Goal: Transaction & Acquisition: Purchase product/service

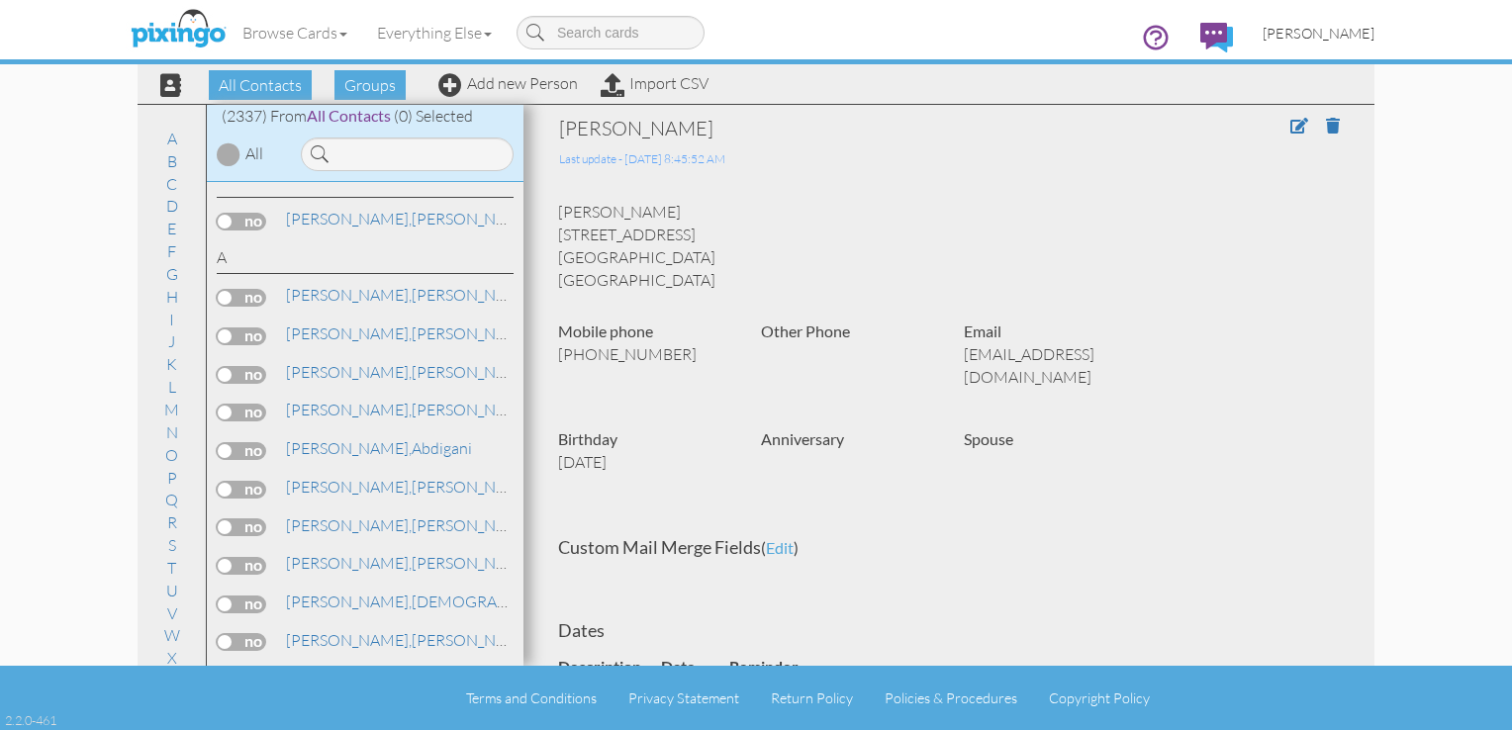
click at [1336, 39] on span "[PERSON_NAME]" at bounding box center [1318, 33] width 112 height 17
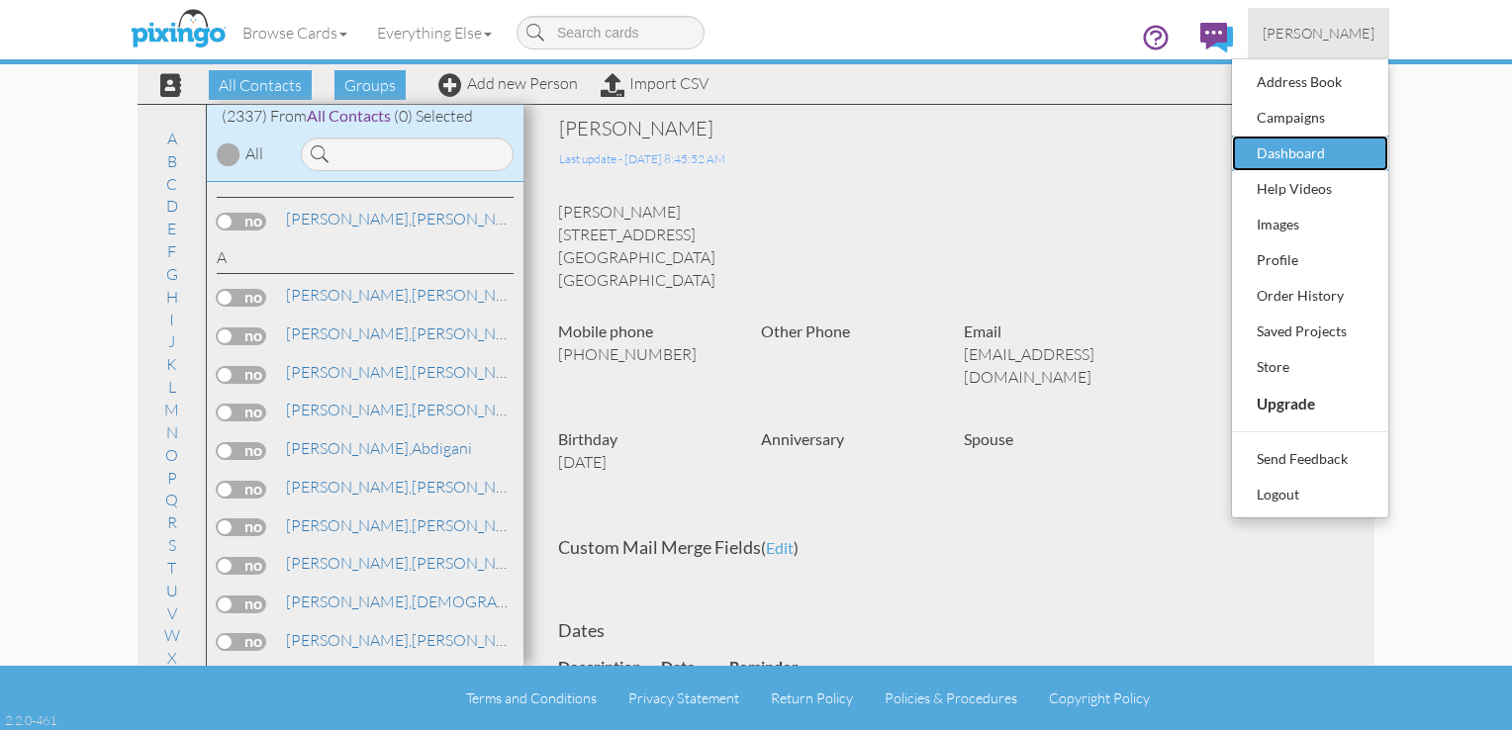
click at [1291, 143] on div "Dashboard" at bounding box center [1310, 154] width 117 height 30
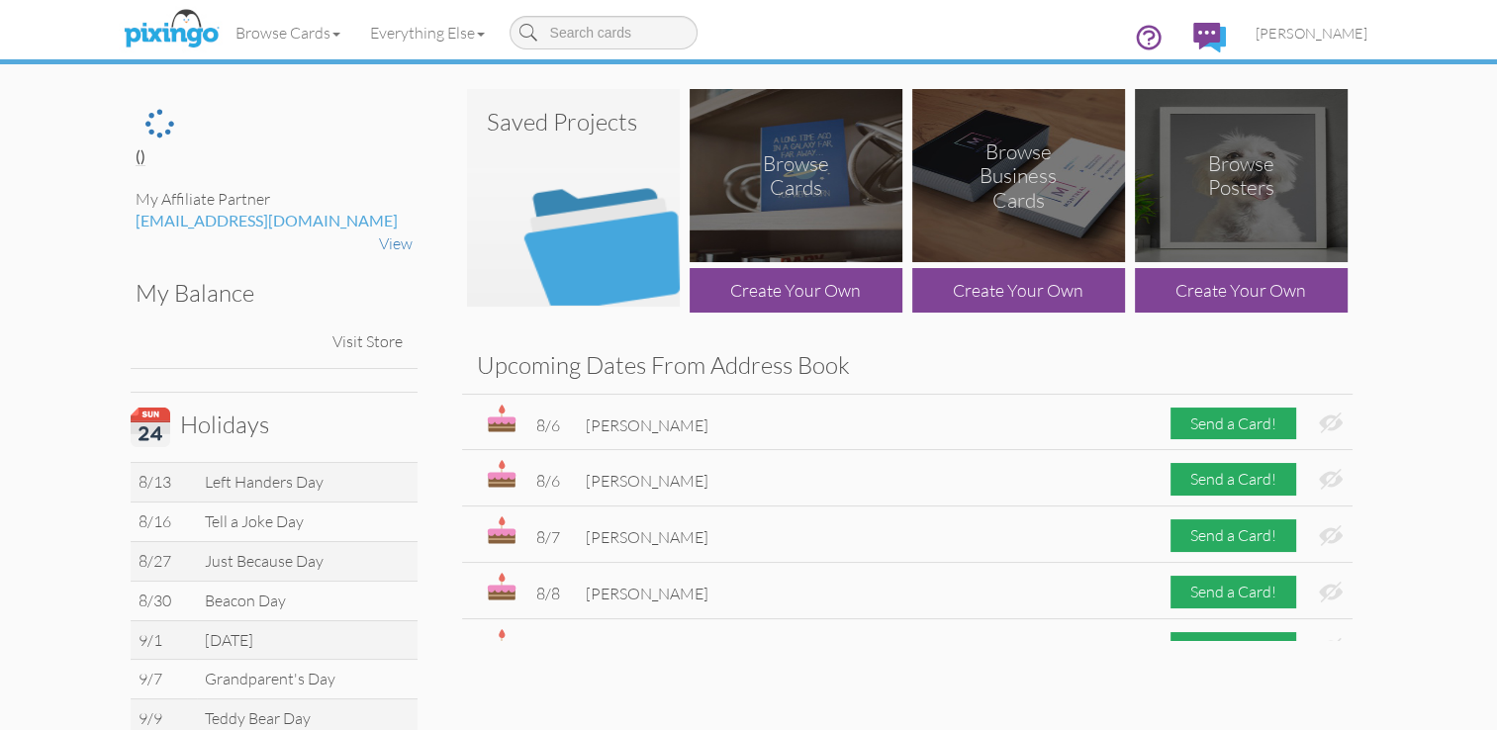
click at [577, 220] on img at bounding box center [573, 198] width 213 height 218
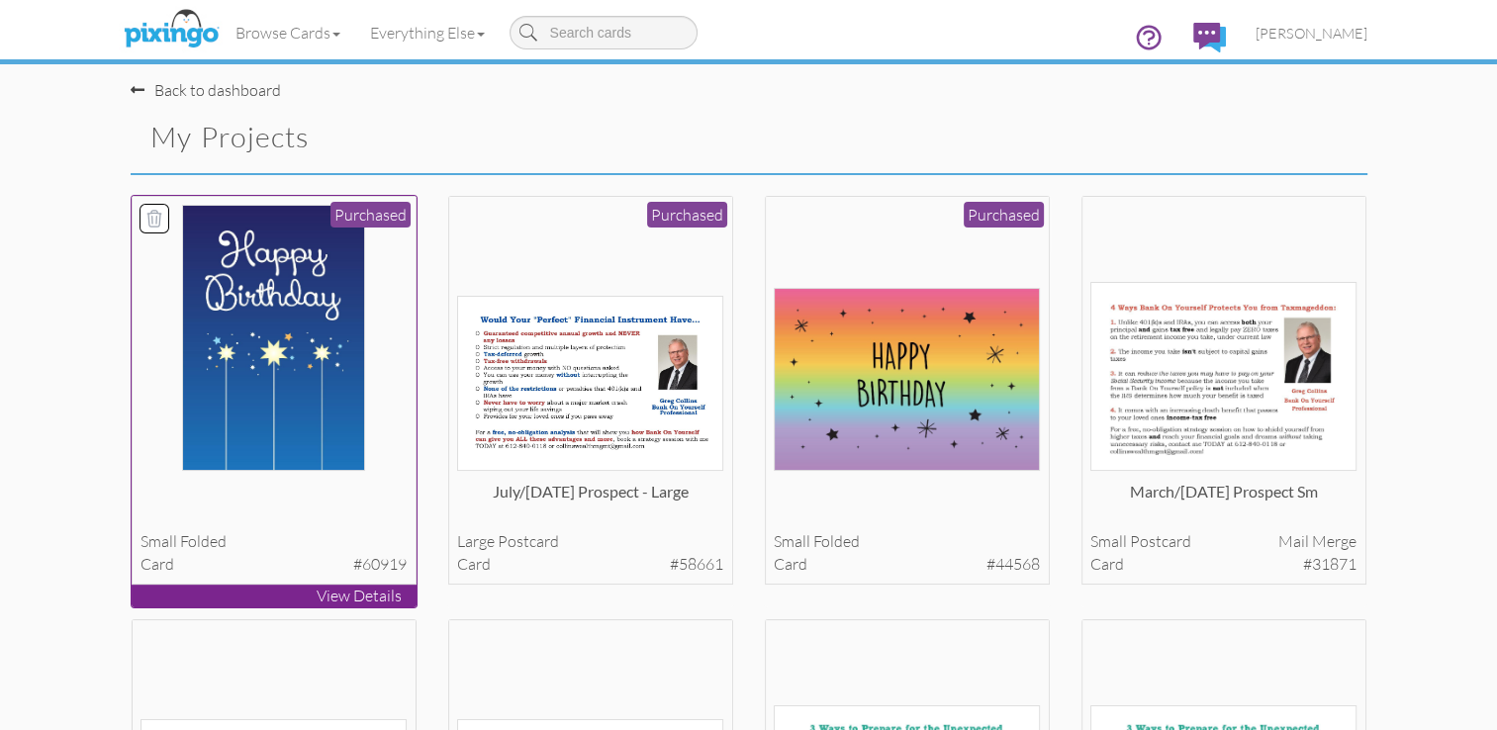
click at [333, 315] on img at bounding box center [273, 338] width 183 height 266
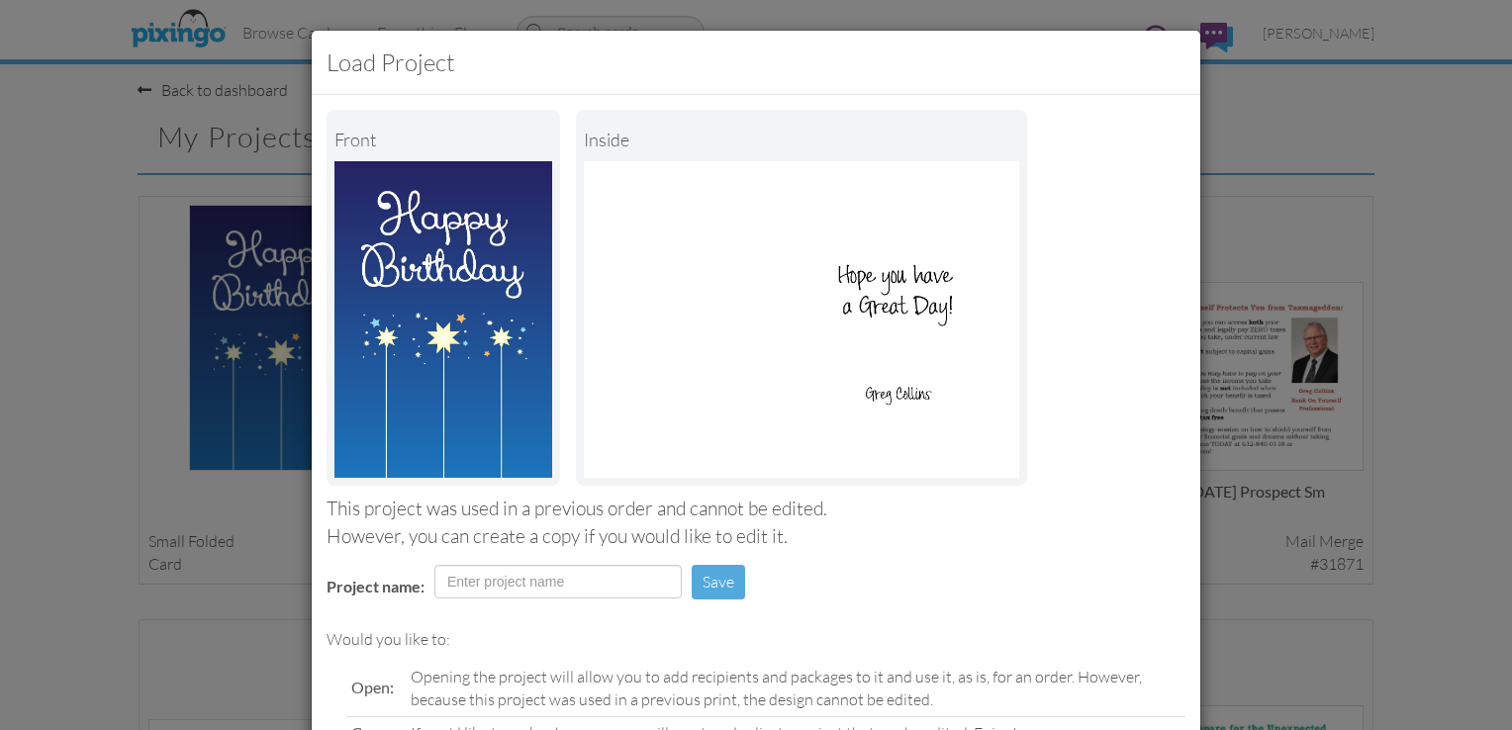
scroll to position [194, 0]
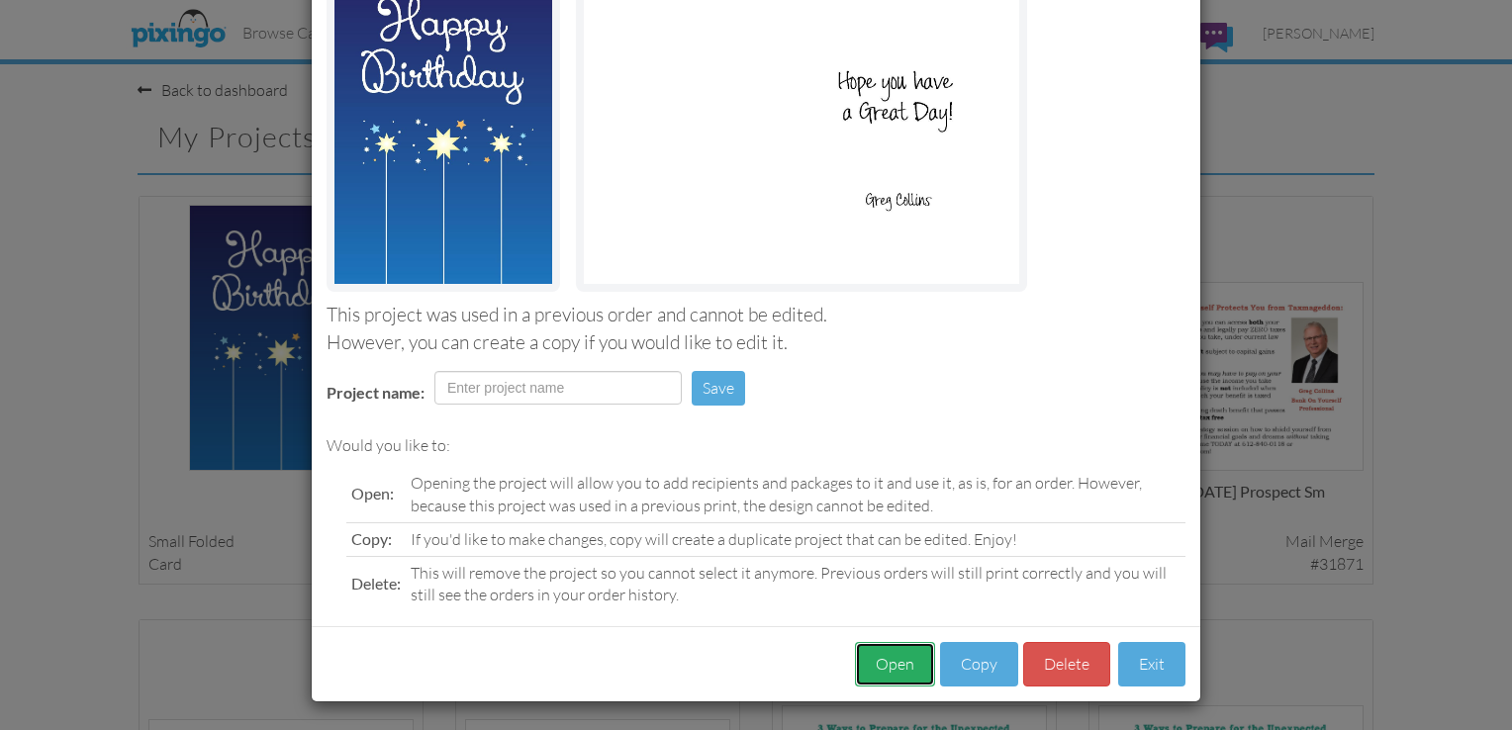
click at [883, 675] on button "Open" at bounding box center [895, 664] width 80 height 45
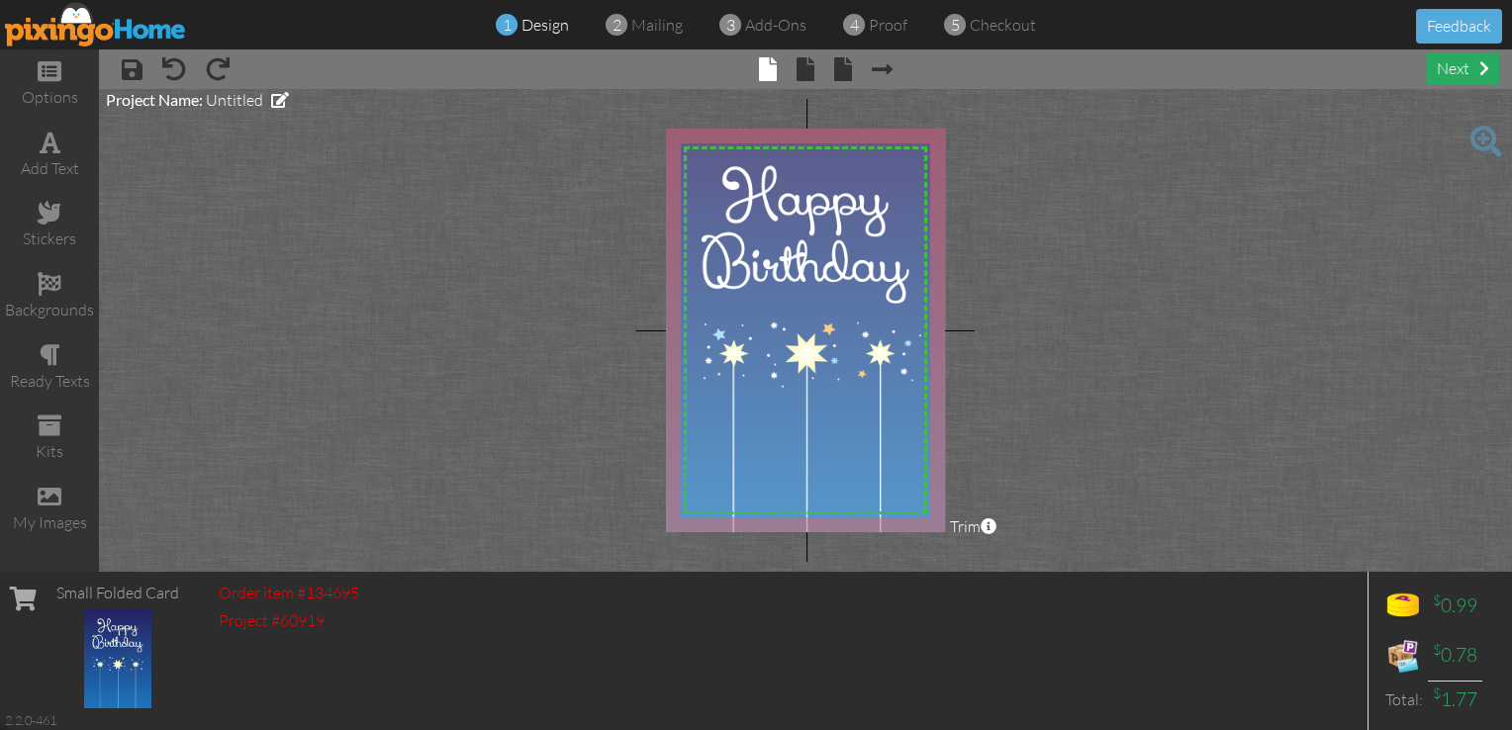
click at [1450, 72] on div "next" at bounding box center [1463, 68] width 72 height 33
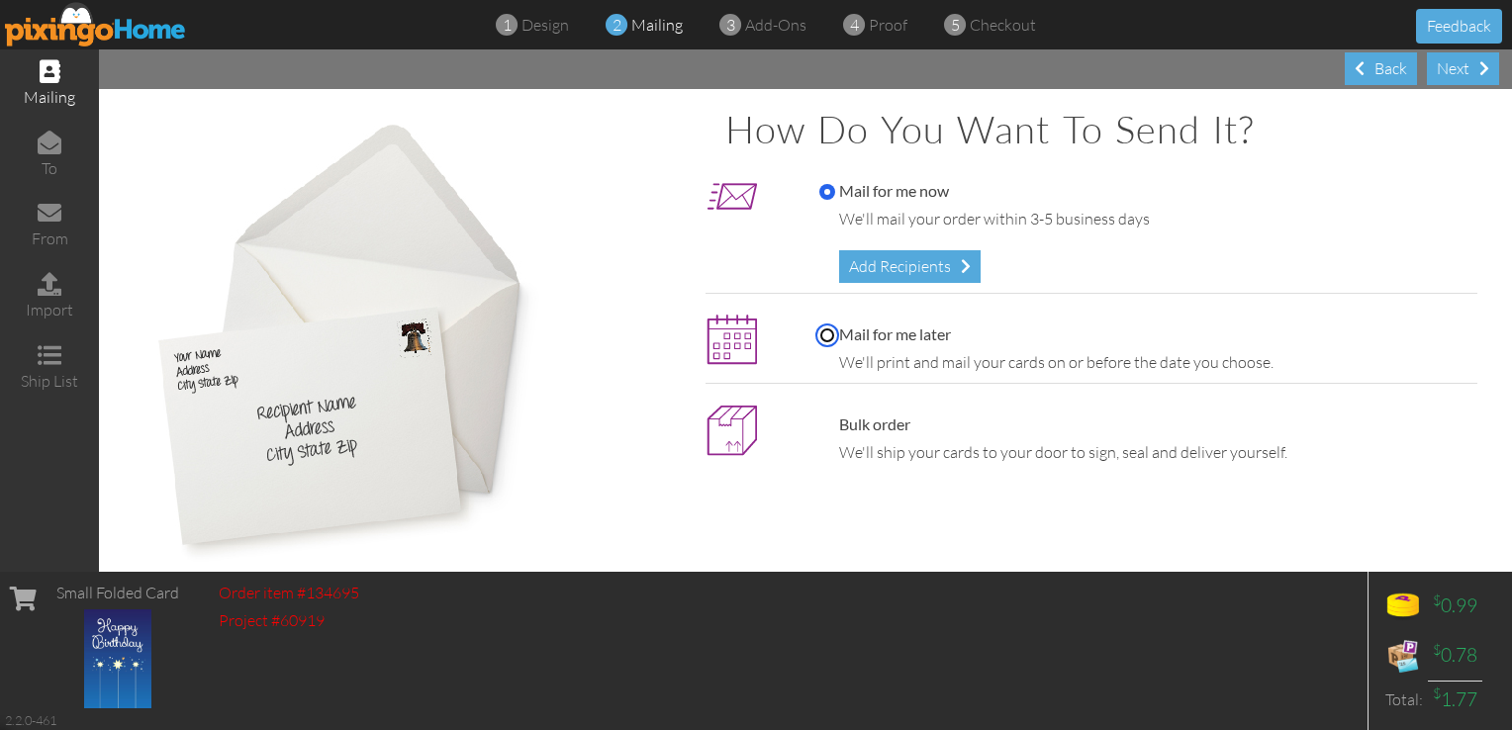
click at [819, 330] on input "Mail for me later" at bounding box center [827, 335] width 16 height 16
radio input "true"
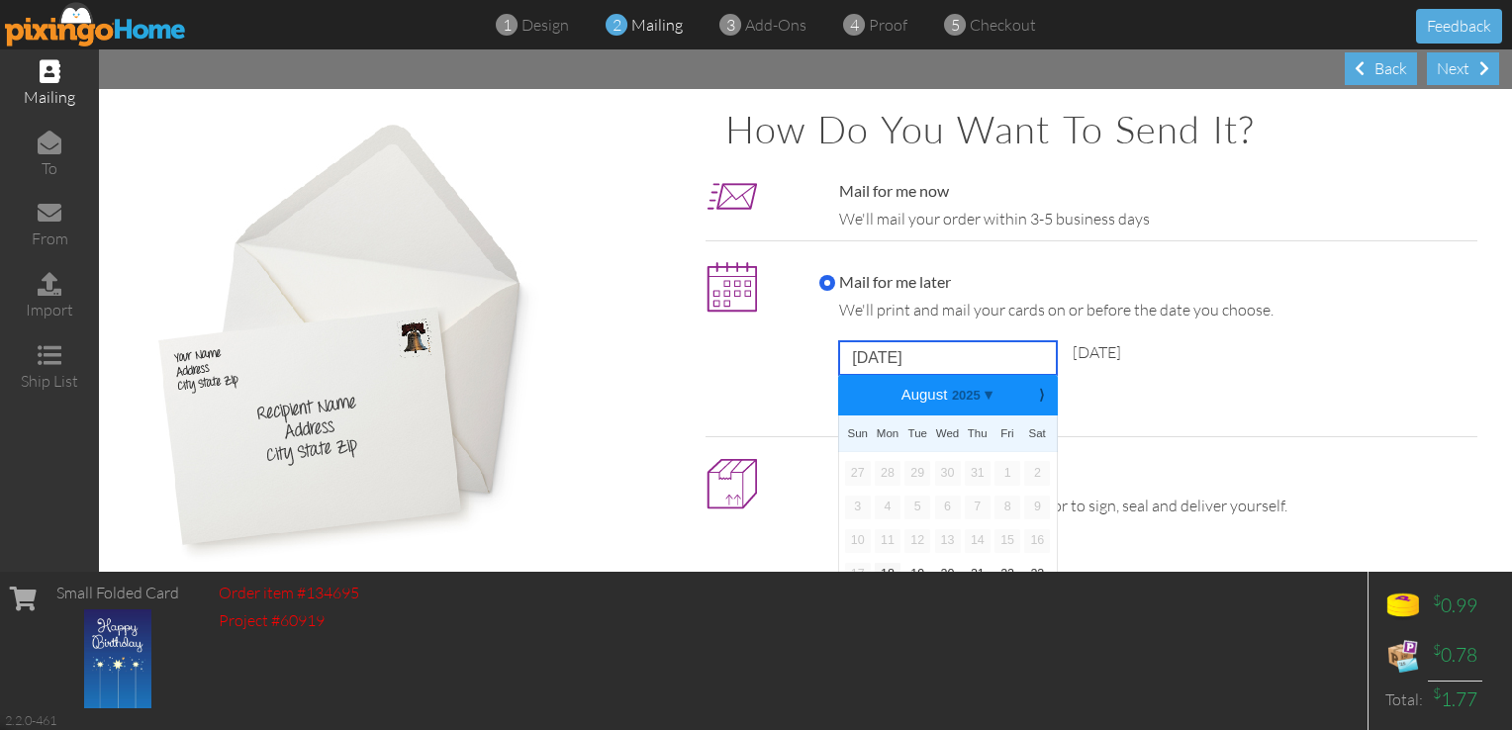
click at [859, 351] on input "[DATE]" at bounding box center [948, 358] width 218 height 34
click at [1035, 394] on b "⟩" at bounding box center [1042, 395] width 14 height 15
click at [882, 471] on link "1" at bounding box center [888, 473] width 26 height 24
type input "[DATE]"
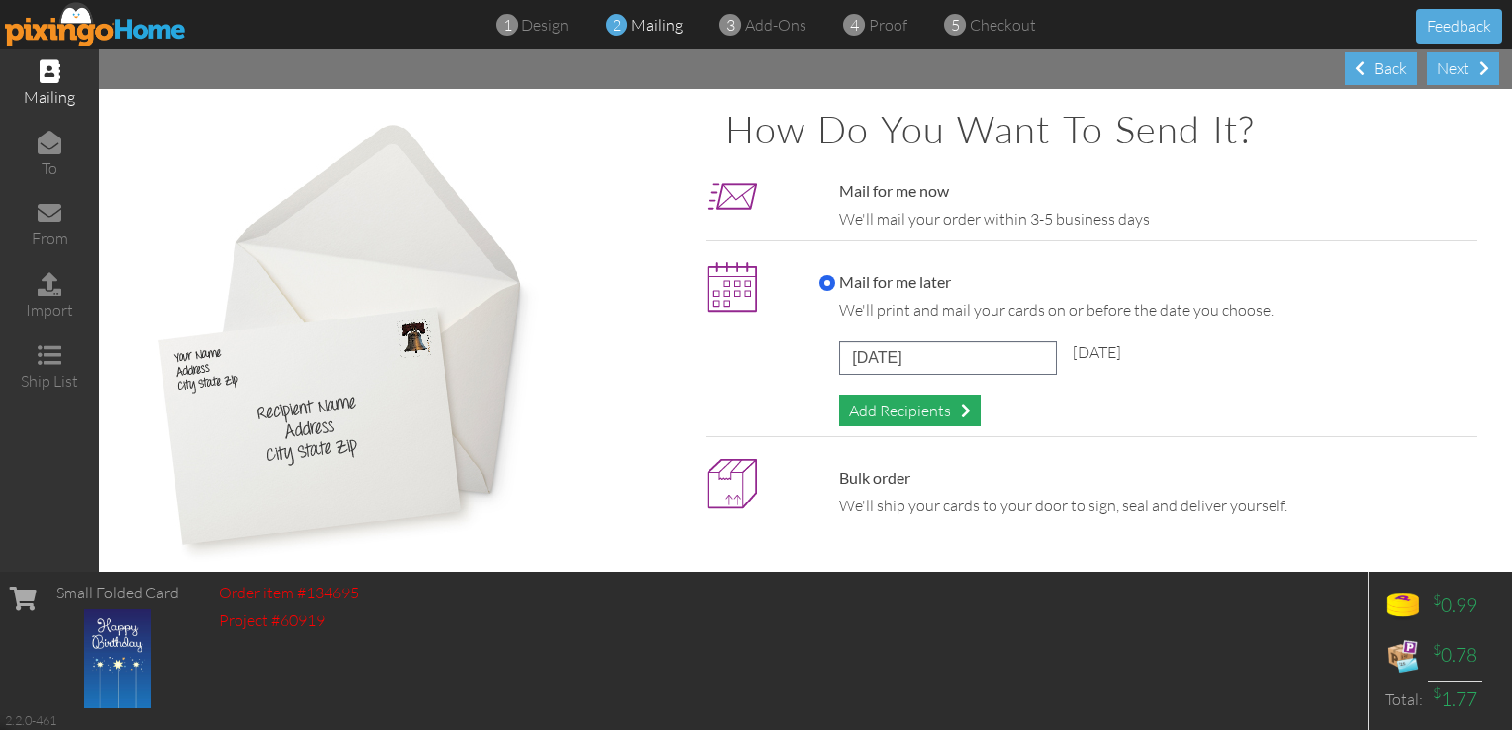
click at [880, 409] on div "Add Recipients" at bounding box center [909, 411] width 141 height 33
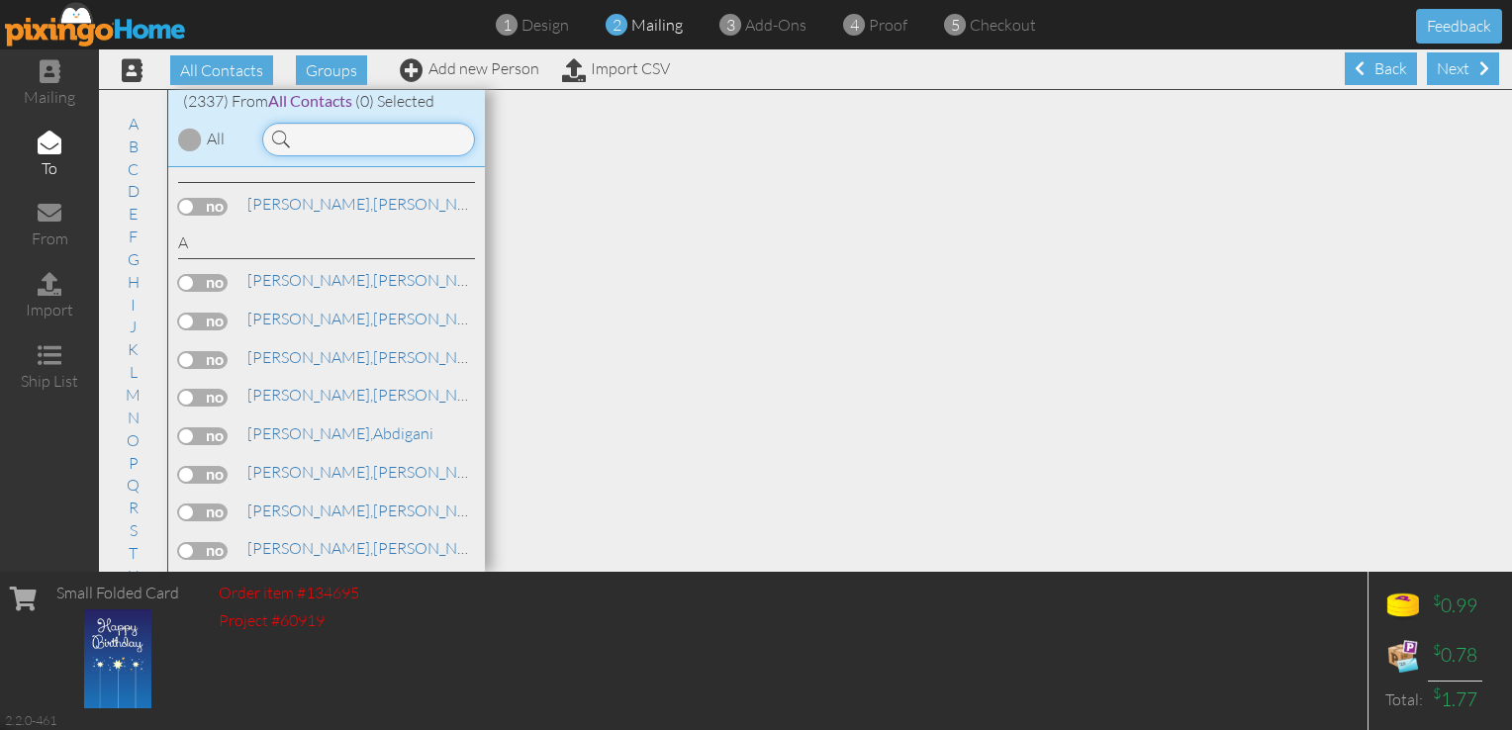
click at [324, 144] on input at bounding box center [368, 140] width 213 height 34
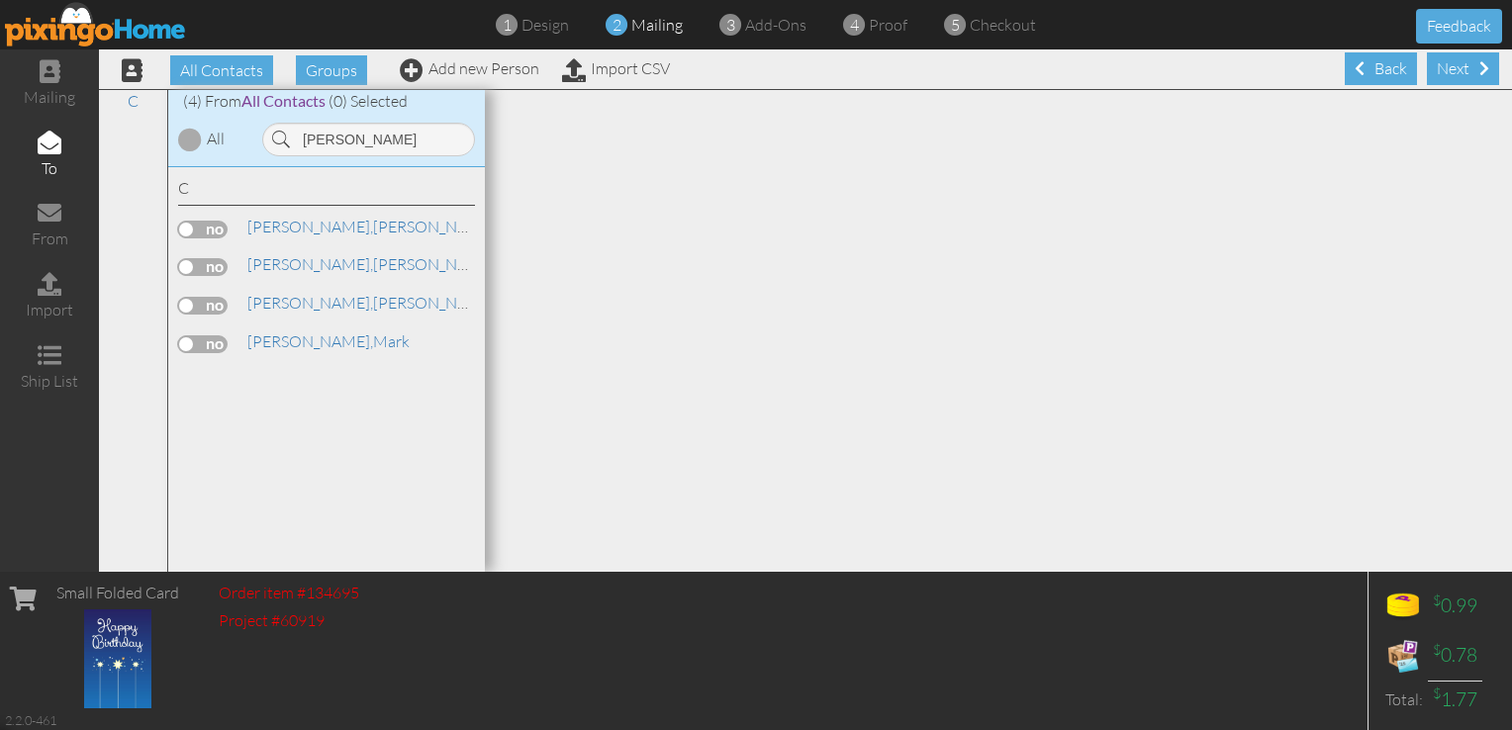
click at [208, 299] on label at bounding box center [202, 306] width 49 height 18
click at [0, 0] on input "checkbox" at bounding box center [0, 0] width 0 height 0
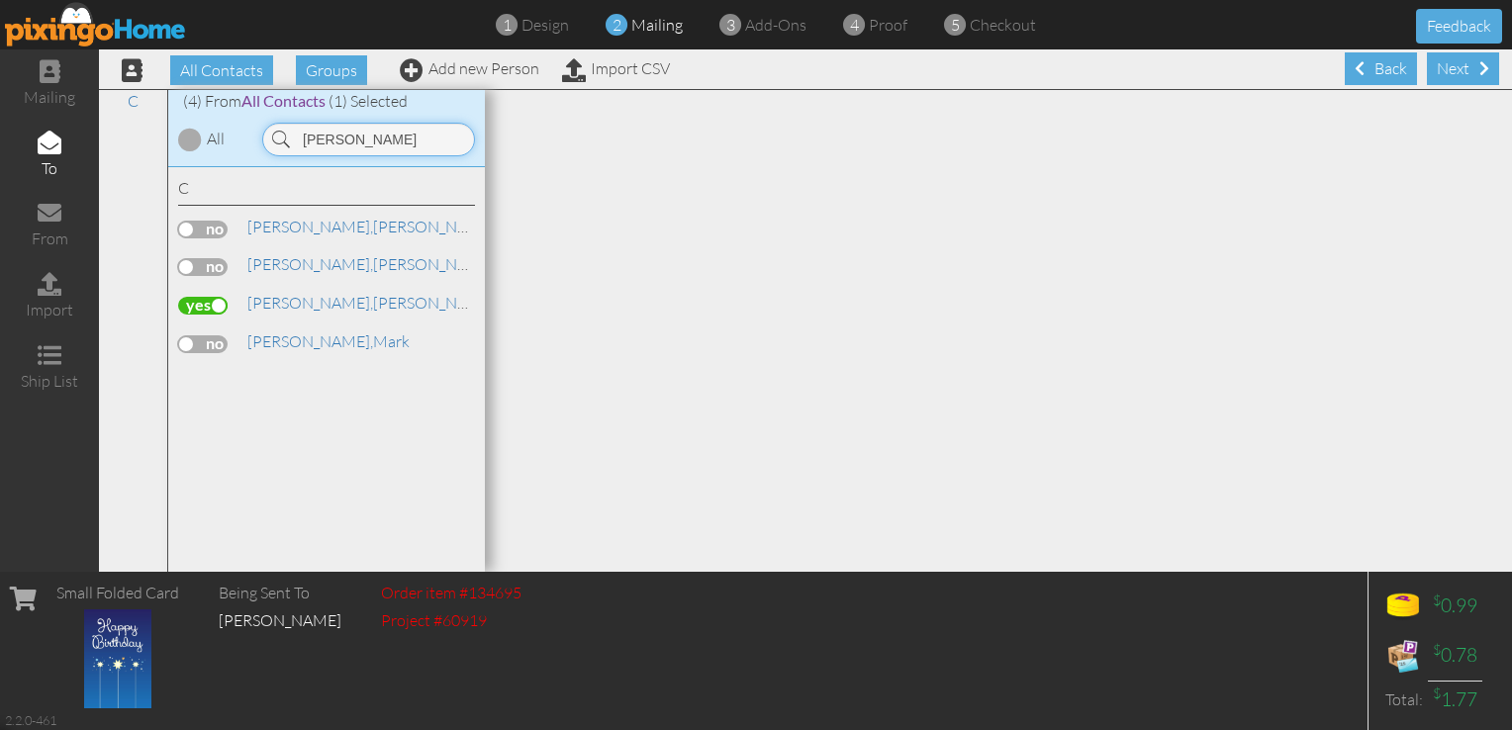
click at [368, 145] on input "[PERSON_NAME]" at bounding box center [368, 140] width 213 height 34
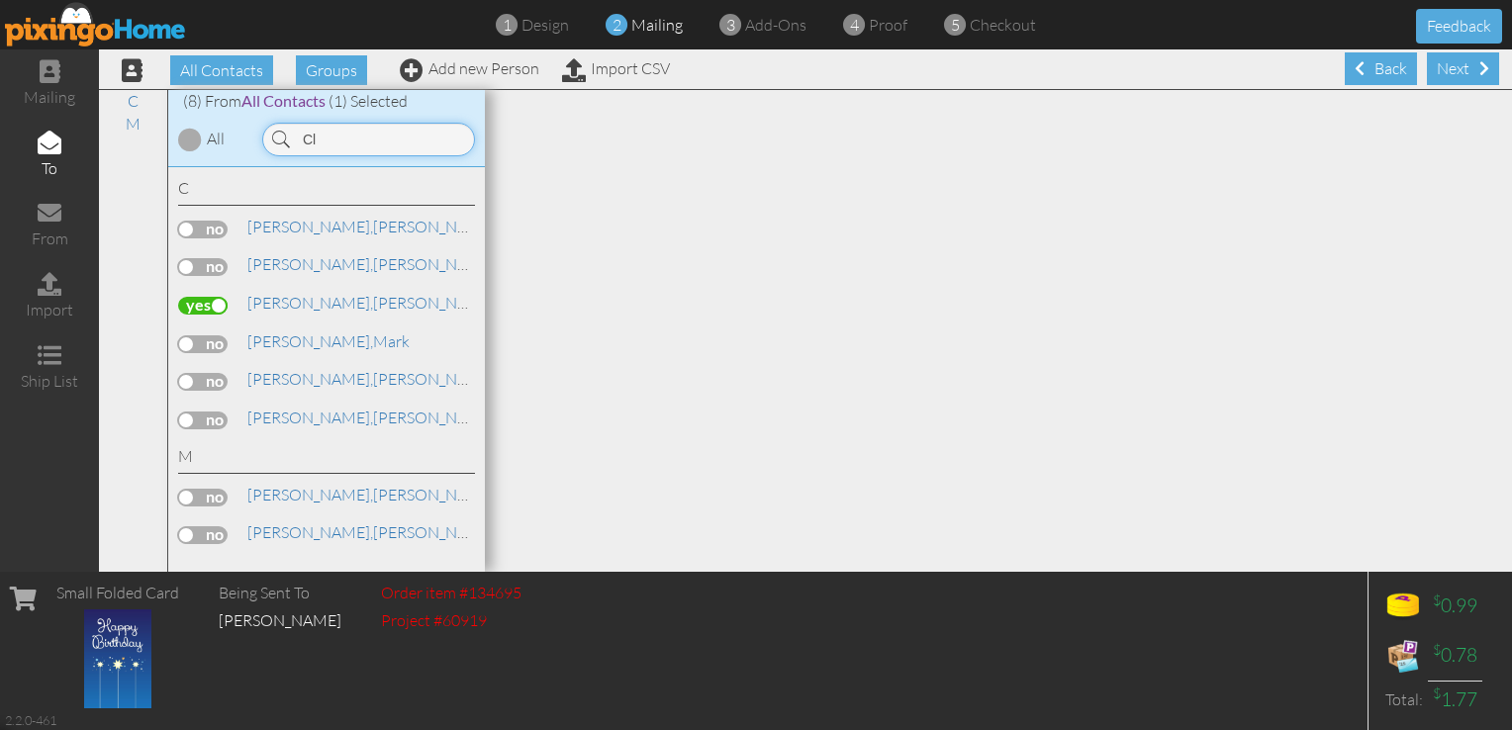
type input "C"
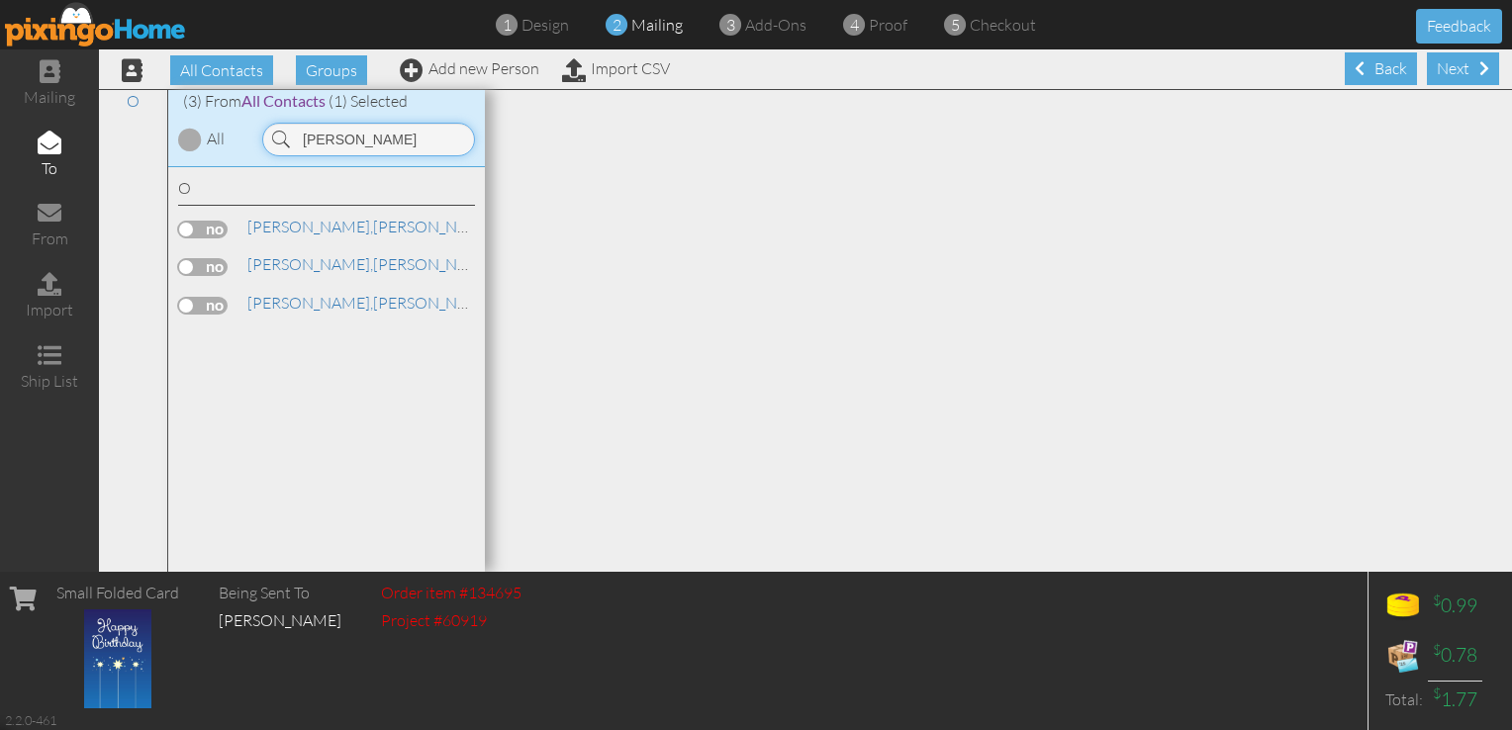
type input "[PERSON_NAME]"
click at [214, 267] on label at bounding box center [202, 267] width 49 height 18
click at [0, 0] on input "checkbox" at bounding box center [0, 0] width 0 height 0
click at [1459, 64] on div "Next" at bounding box center [1463, 68] width 72 height 33
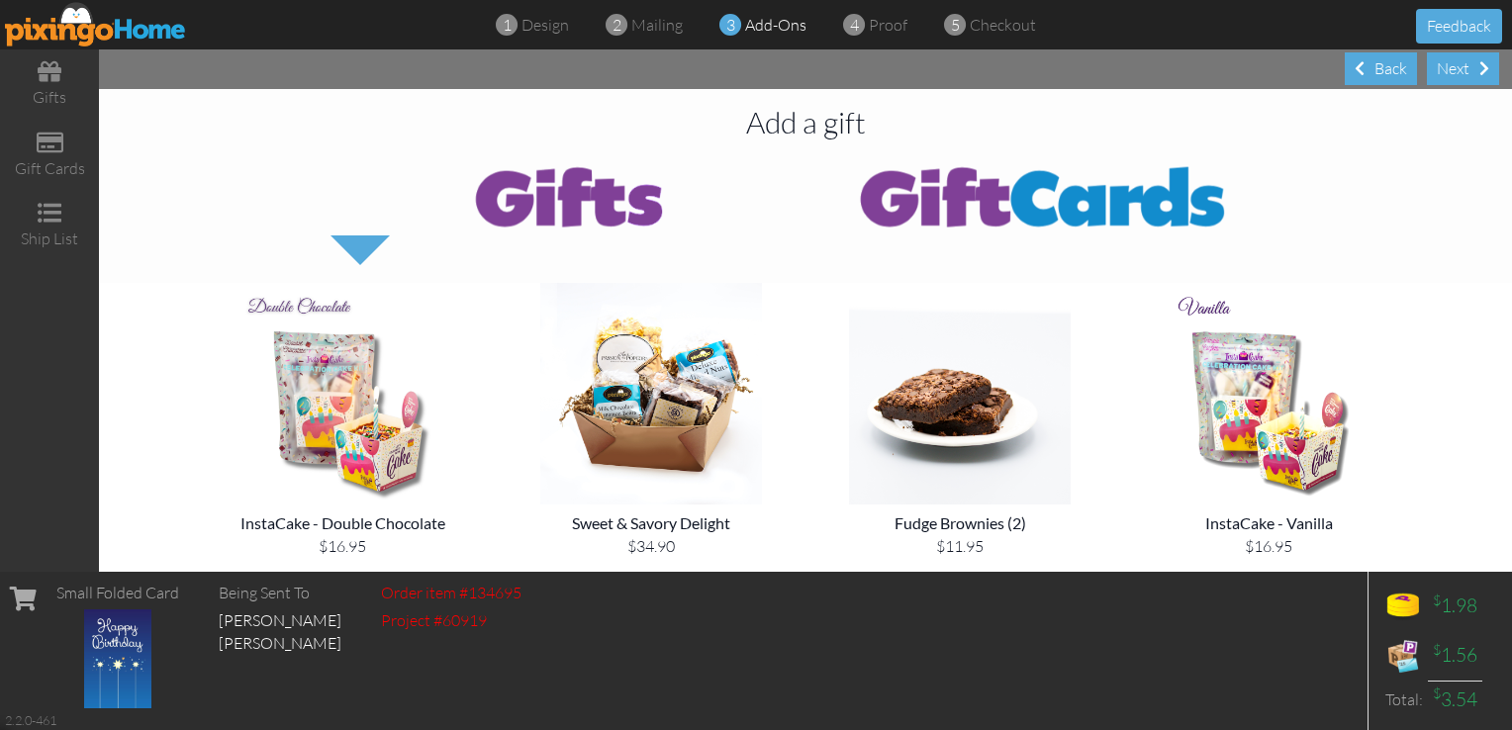
click at [1459, 64] on div "Next" at bounding box center [1463, 68] width 72 height 33
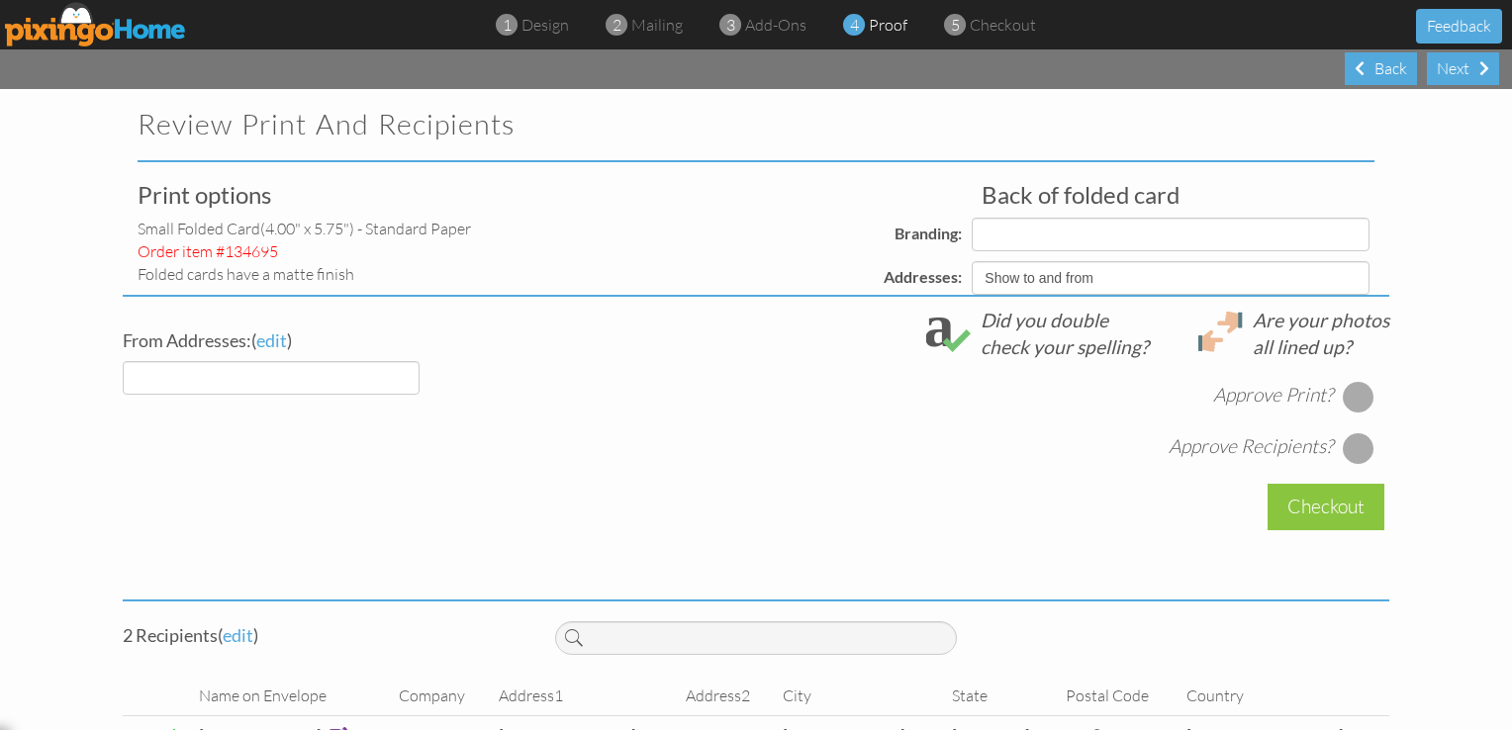
select select "object:18399"
select select "object:18396"
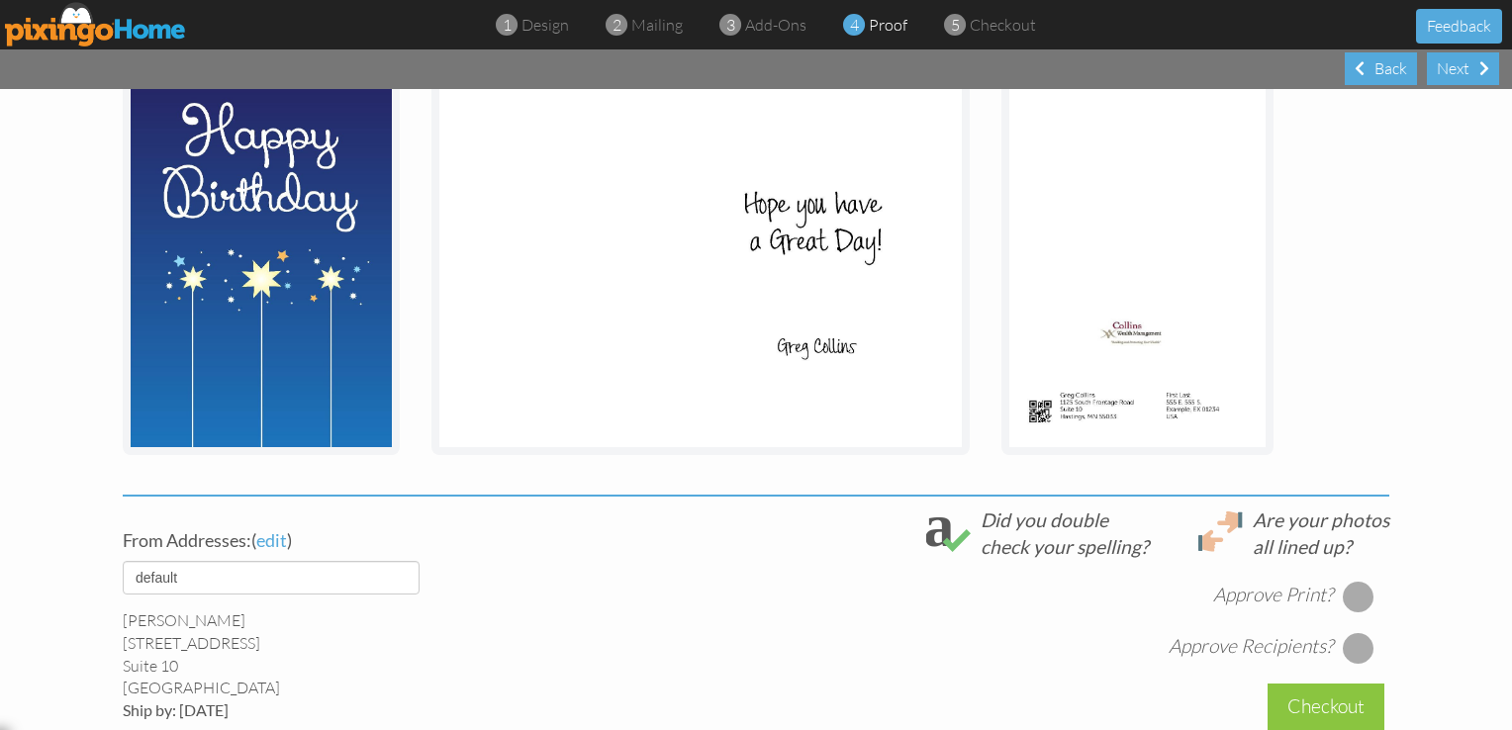
scroll to position [331, 0]
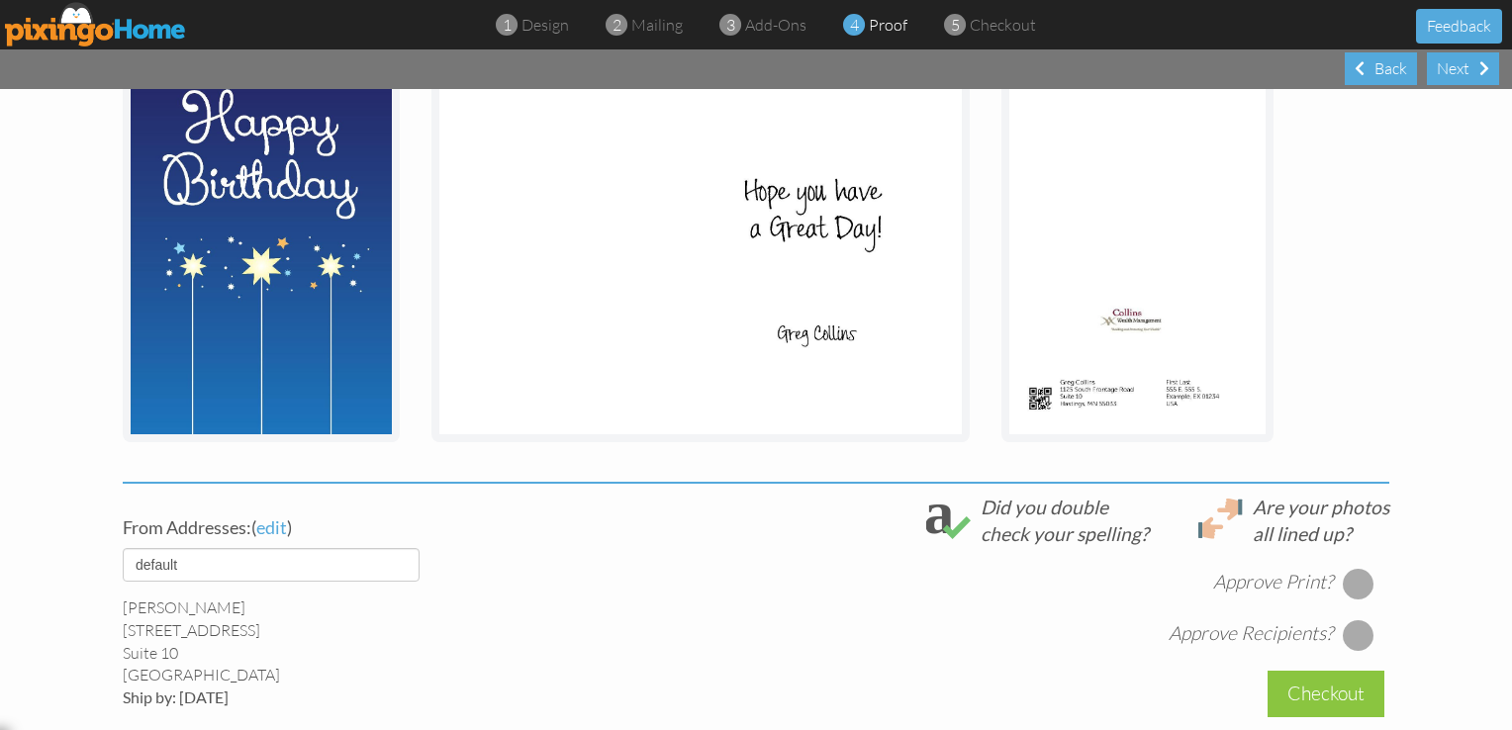
click at [1348, 570] on div at bounding box center [1359, 584] width 32 height 32
click at [1351, 635] on div at bounding box center [1359, 635] width 32 height 32
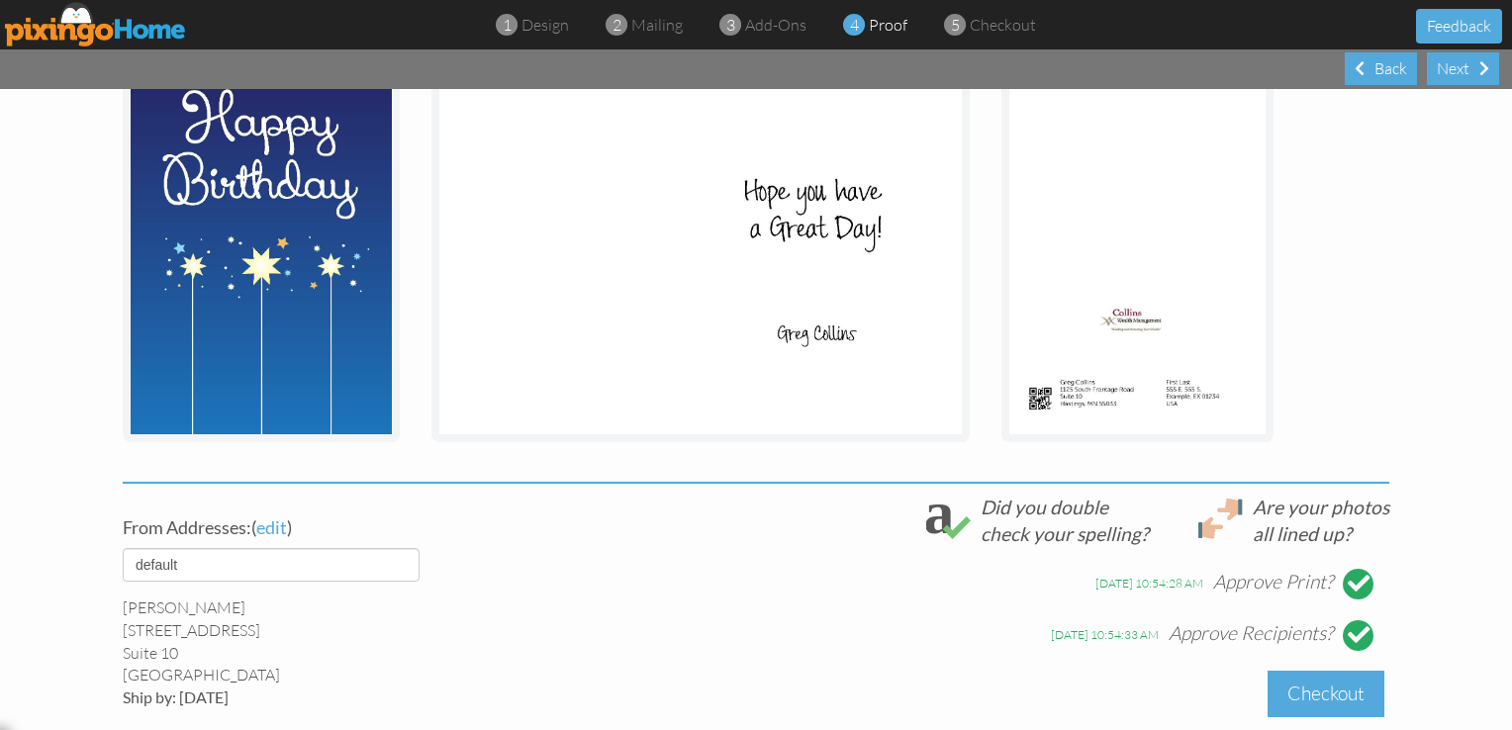
click at [1321, 687] on div "Checkout" at bounding box center [1325, 694] width 117 height 47
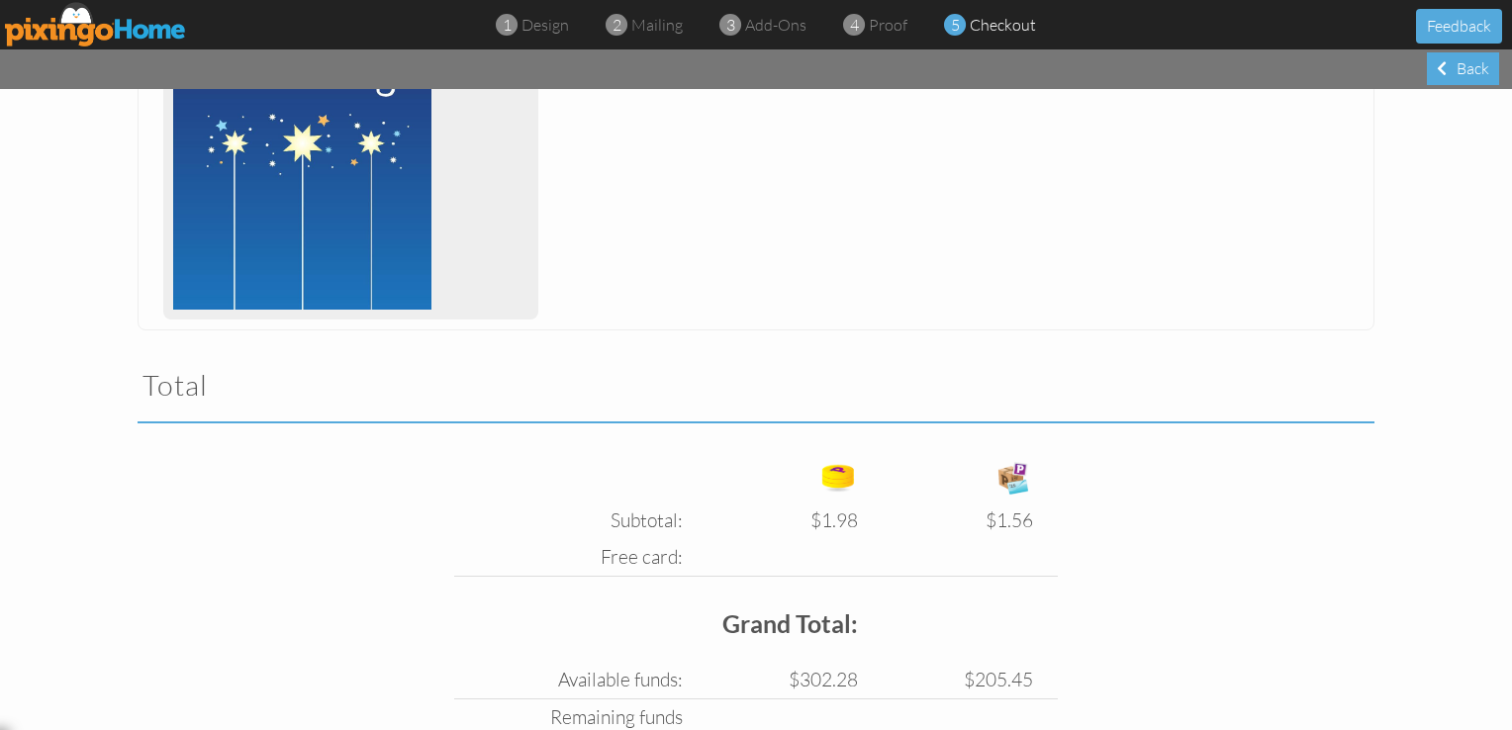
scroll to position [590, 0]
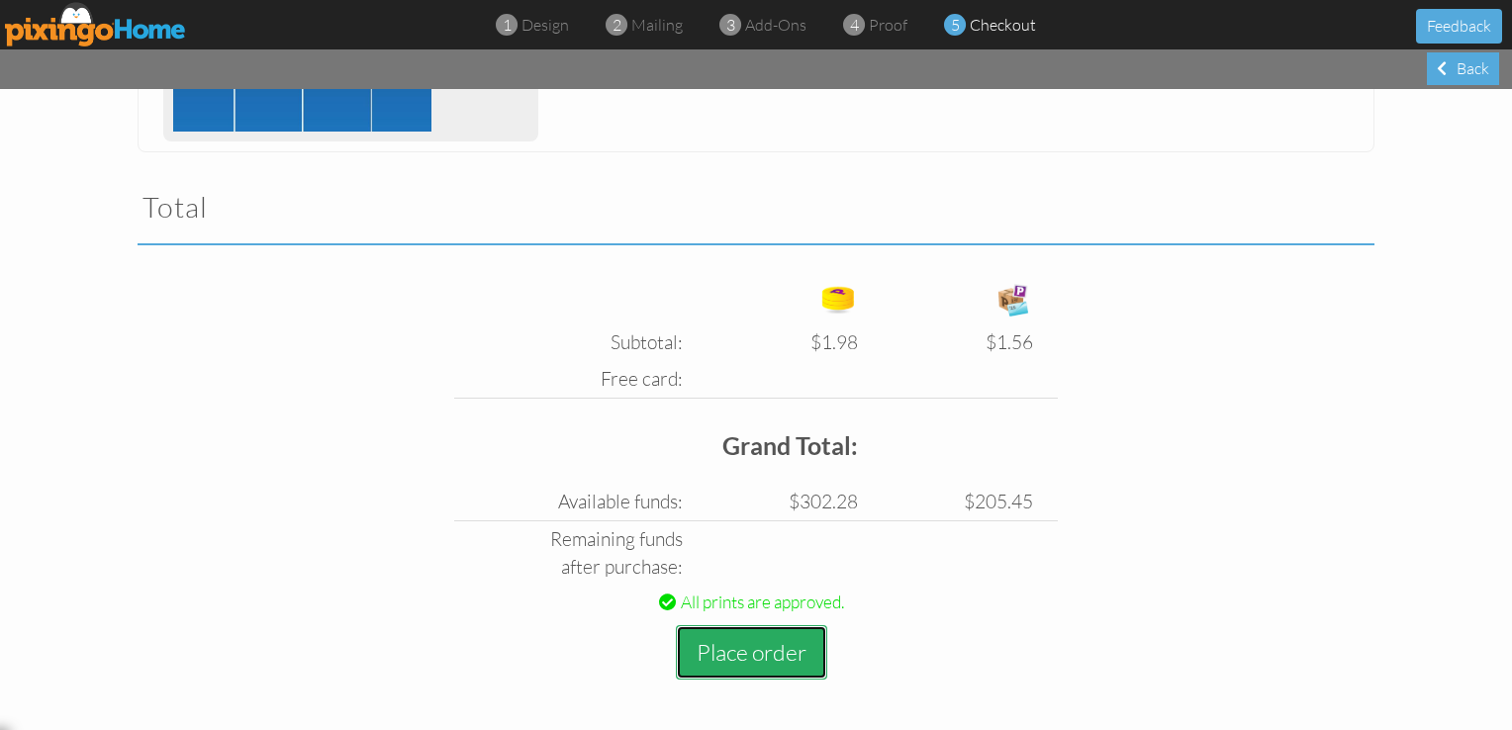
click at [750, 648] on button "Place order" at bounding box center [751, 652] width 151 height 54
